Goal: Find specific page/section: Find specific page/section

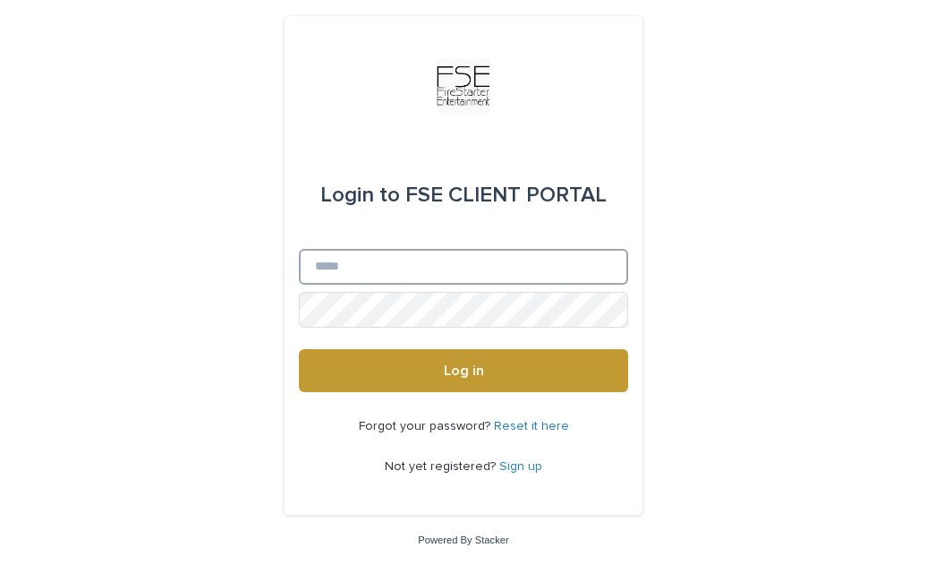
type input "**********"
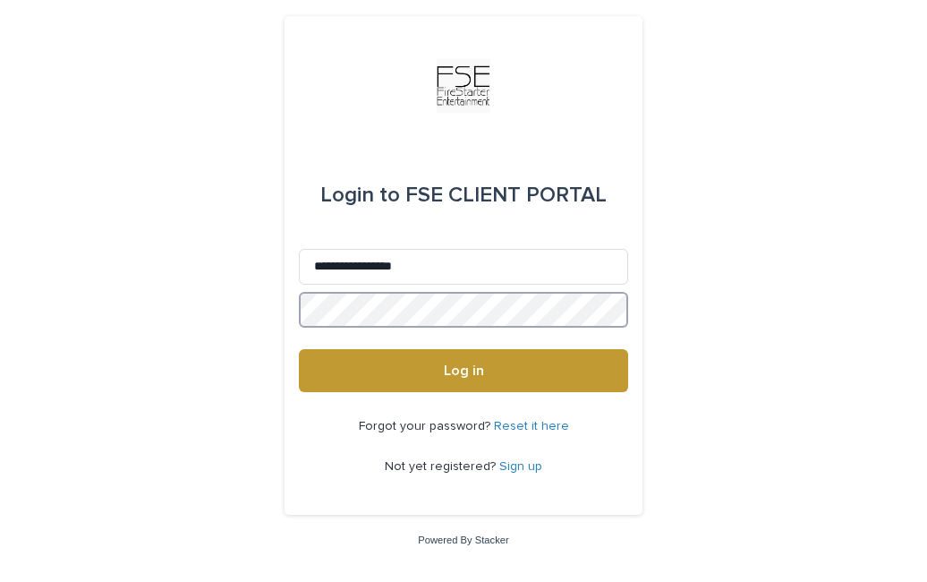
click at [464, 371] on button "Log in" at bounding box center [463, 370] width 329 height 43
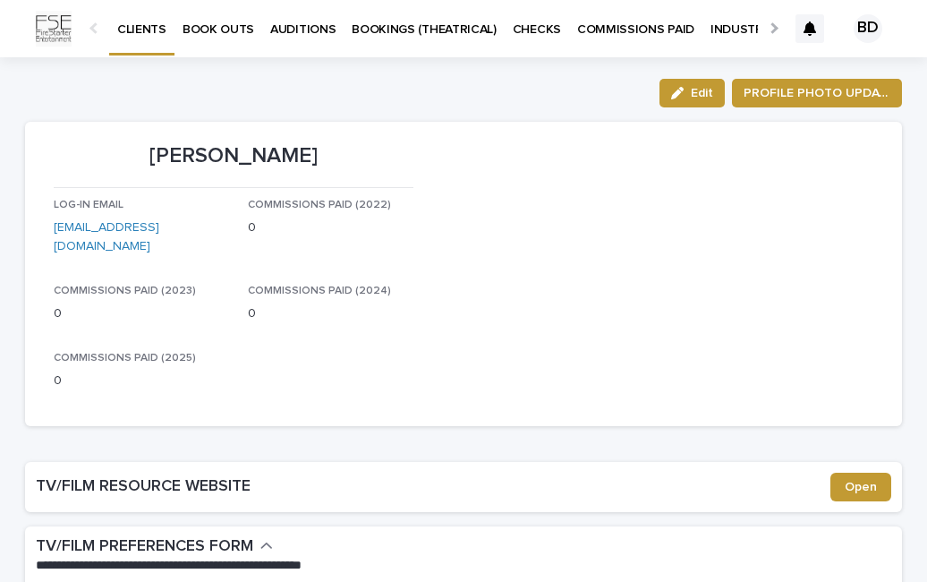
click at [210, 33] on p "BOOK OUTS" at bounding box center [219, 19] width 72 height 38
